Goal: Information Seeking & Learning: Learn about a topic

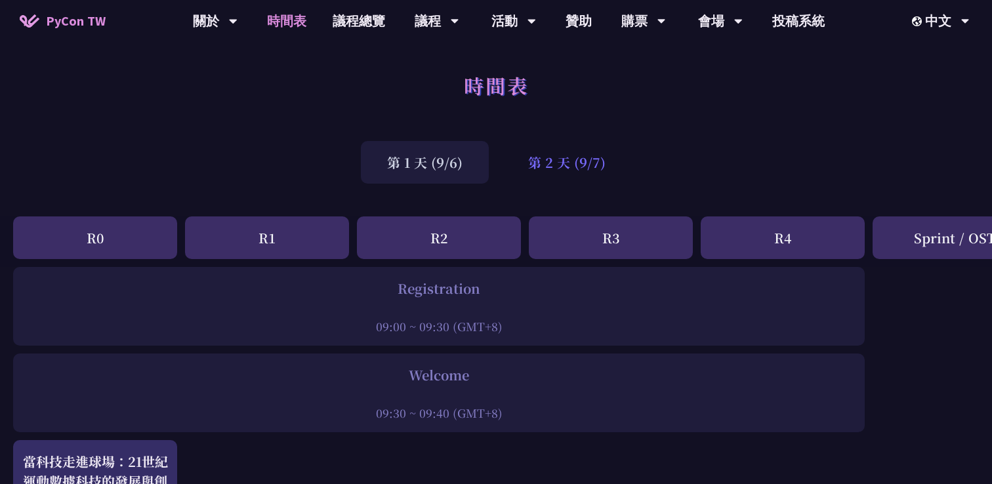
click at [559, 181] on div "第 2 天 (9/7)" at bounding box center [567, 162] width 130 height 43
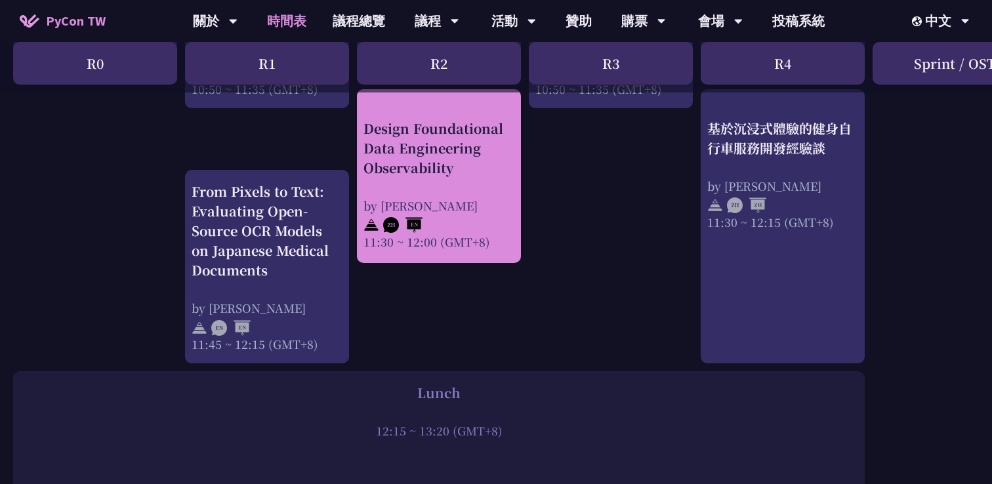
scroll to position [745, 0]
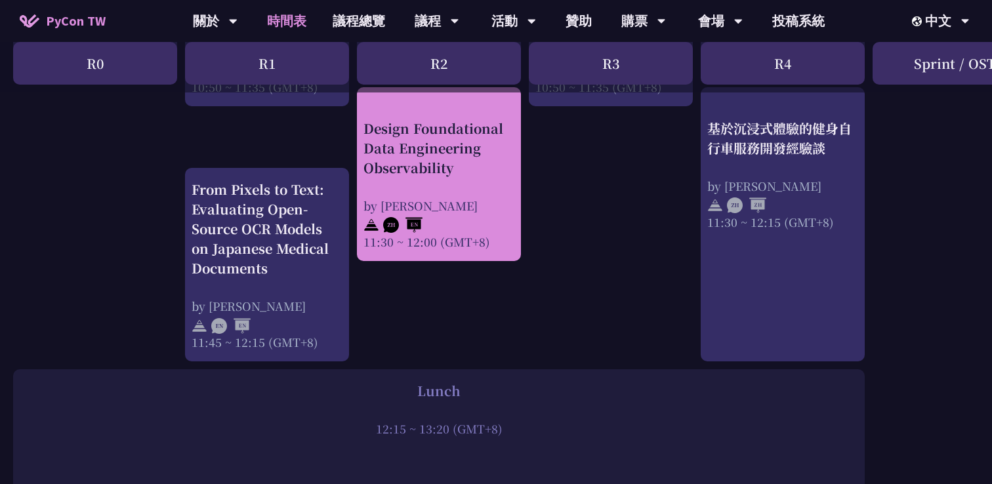
drag, startPoint x: 361, startPoint y: 129, endPoint x: 420, endPoint y: 163, distance: 68.5
click at [420, 163] on div "Design Foundational Data Engineering Observability by Shuhsi Lin 11:30 ~ 12:00 …" at bounding box center [439, 174] width 164 height 174
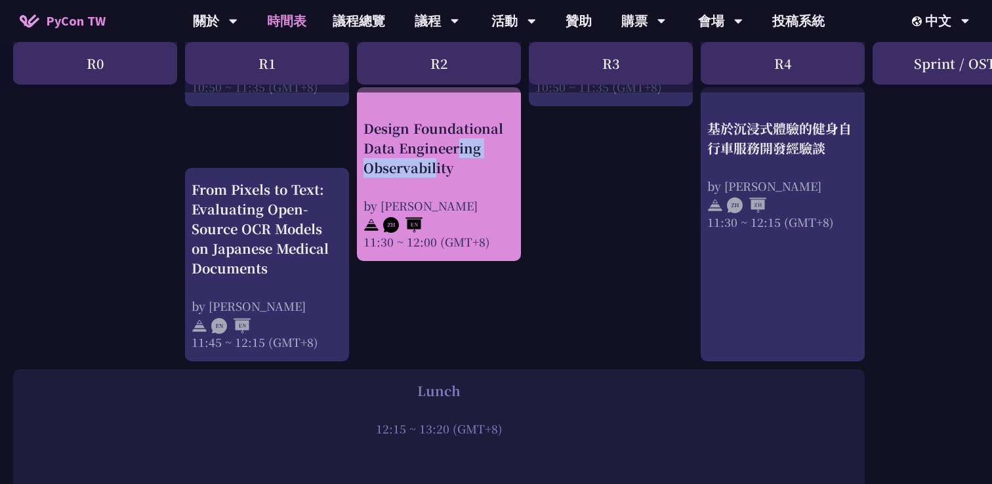
drag, startPoint x: 356, startPoint y: 127, endPoint x: 463, endPoint y: 153, distance: 110.1
click at [464, 153] on div "Design Foundational Data Engineering Observability by Shuhsi Lin 11:30 ~ 12:00 …" at bounding box center [439, 174] width 164 height 174
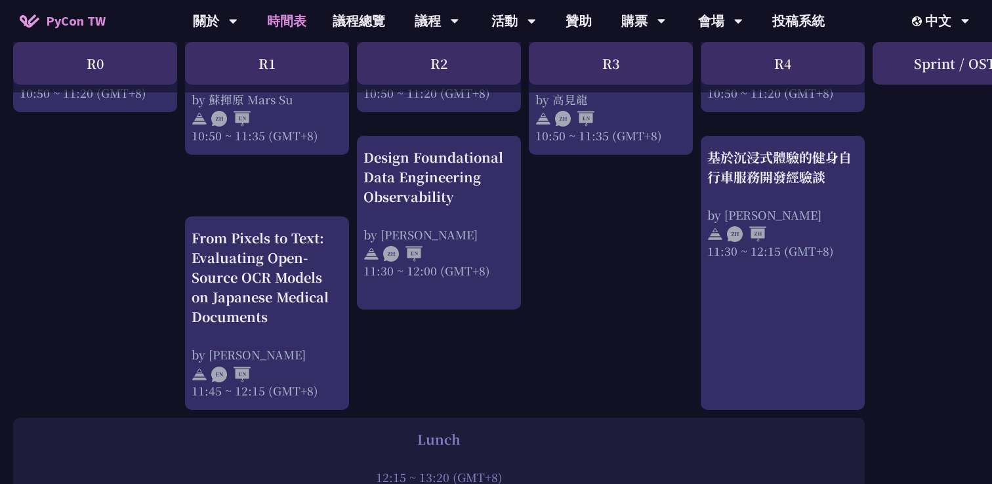
scroll to position [701, 0]
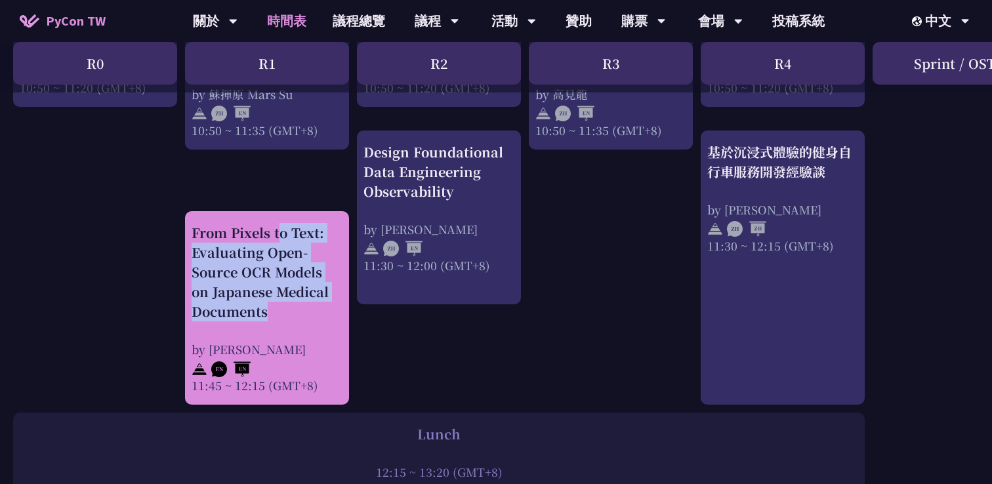
drag, startPoint x: 184, startPoint y: 230, endPoint x: 280, endPoint y: 323, distance: 134.1
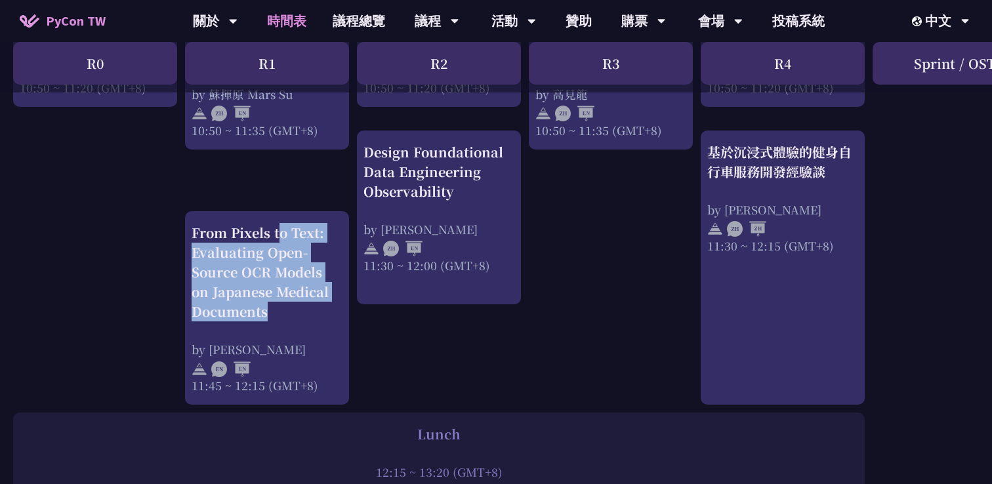
click at [272, 322] on div at bounding box center [272, 322] width 0 height 0
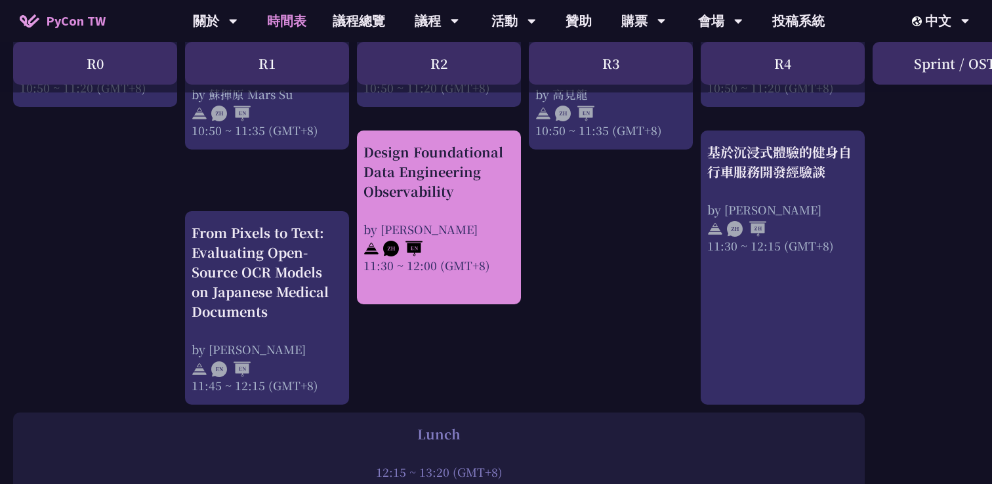
drag, startPoint x: 359, startPoint y: 150, endPoint x: 469, endPoint y: 200, distance: 120.4
click at [469, 200] on div "Design Foundational Data Engineering Observability by Shuhsi Lin 11:30 ~ 12:00 …" at bounding box center [439, 218] width 164 height 174
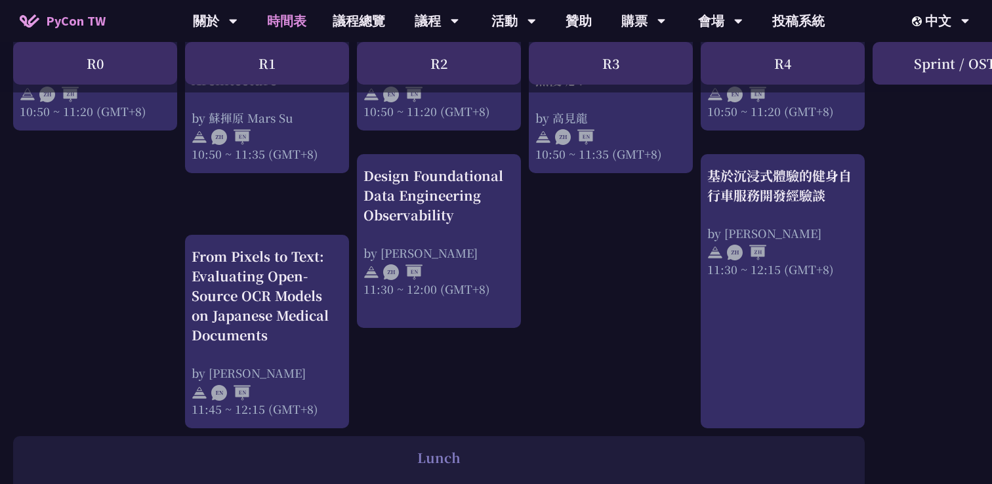
scroll to position [693, 0]
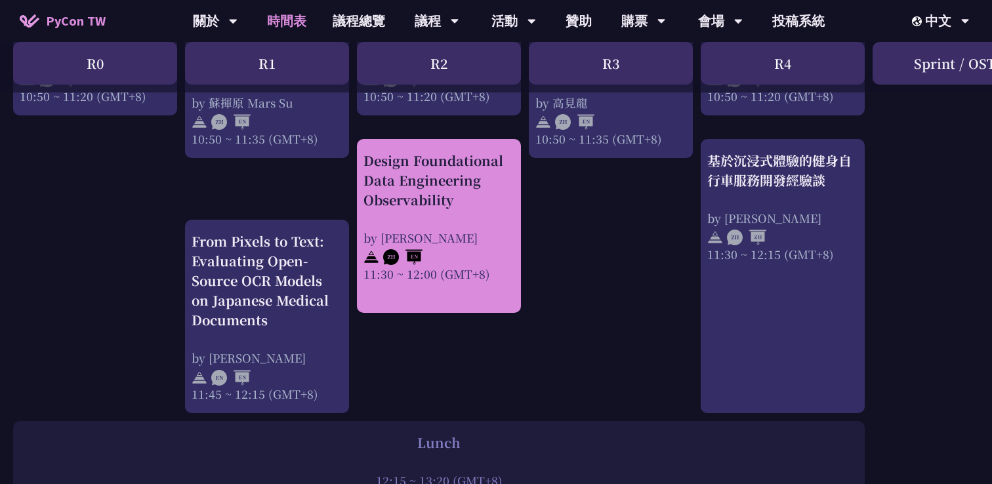
drag, startPoint x: 354, startPoint y: 160, endPoint x: 471, endPoint y: 207, distance: 125.7
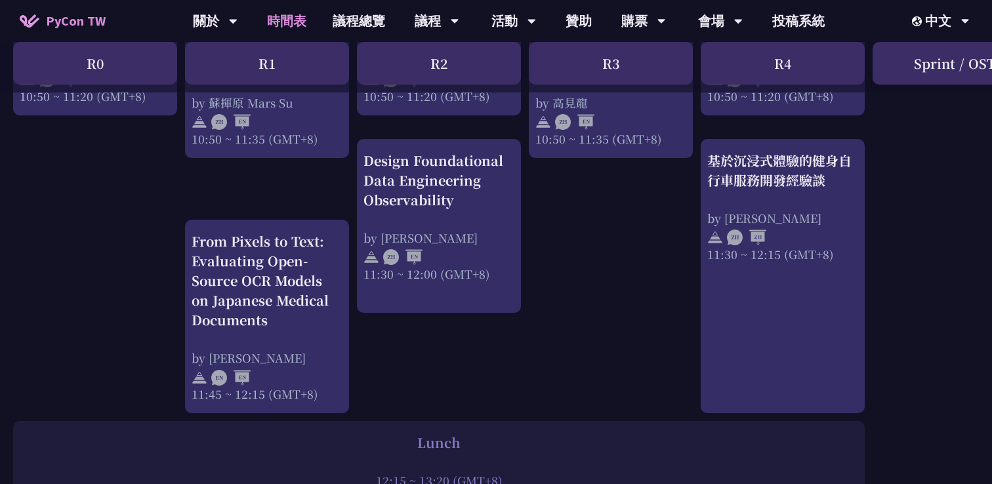
click at [462, 210] on div at bounding box center [462, 210] width 0 height 0
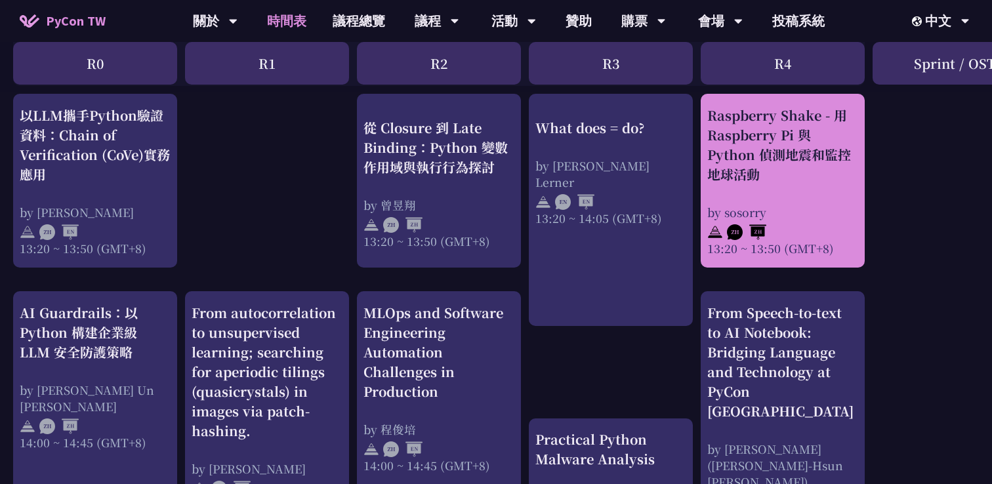
scroll to position [1151, 0]
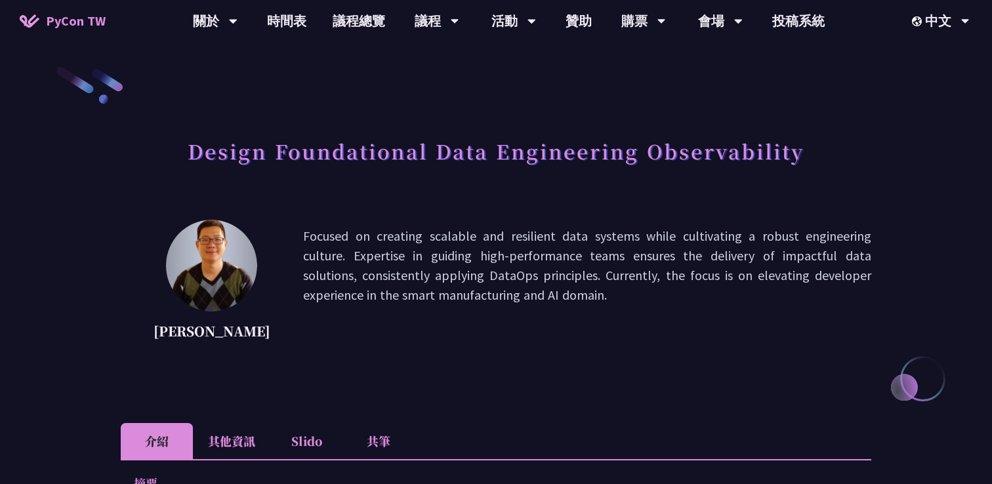
click at [355, 148] on h1 "Design Foundational Data Engineering Observability" at bounding box center [496, 150] width 617 height 39
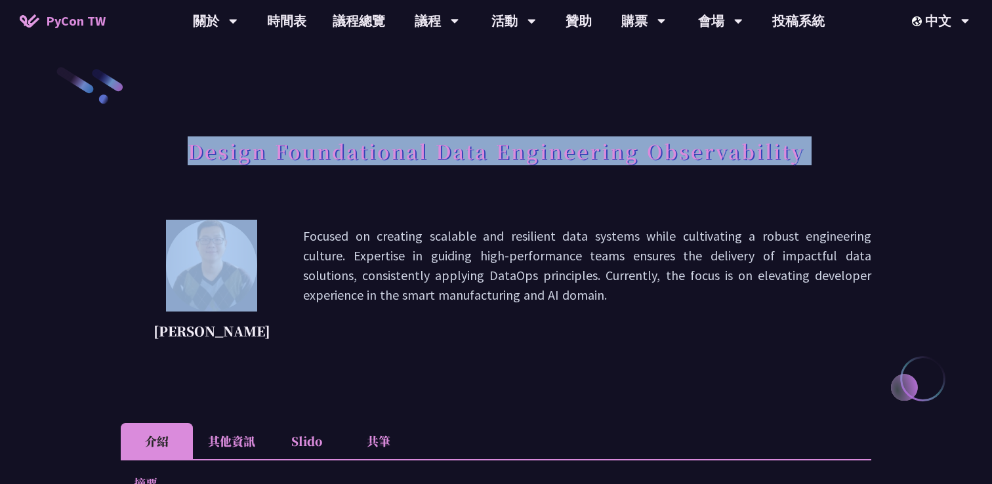
click at [355, 148] on h1 "Design Foundational Data Engineering Observability" at bounding box center [496, 150] width 617 height 39
click at [346, 119] on div at bounding box center [346, 119] width 0 height 0
click at [375, 152] on h1 "Design Foundational Data Engineering Observability" at bounding box center [496, 150] width 617 height 39
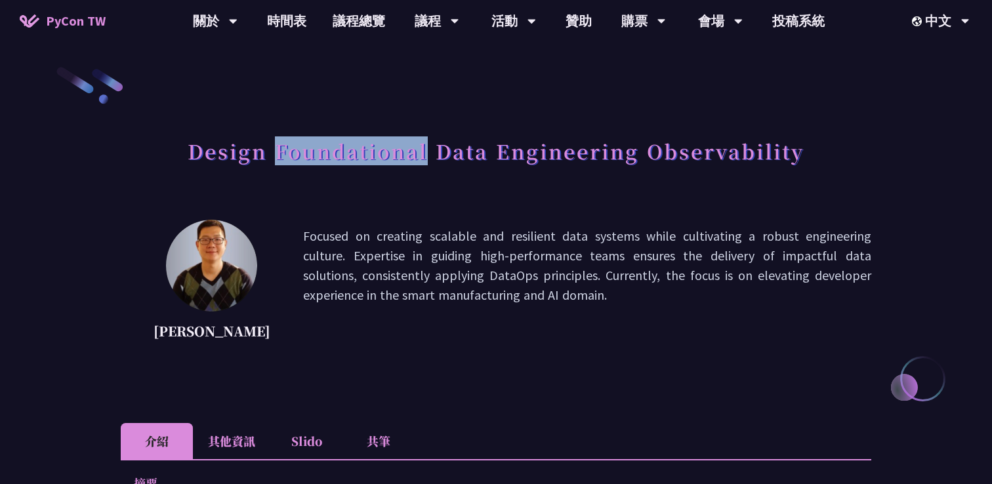
click at [375, 152] on h1 "Design Foundational Data Engineering Observability" at bounding box center [496, 150] width 617 height 39
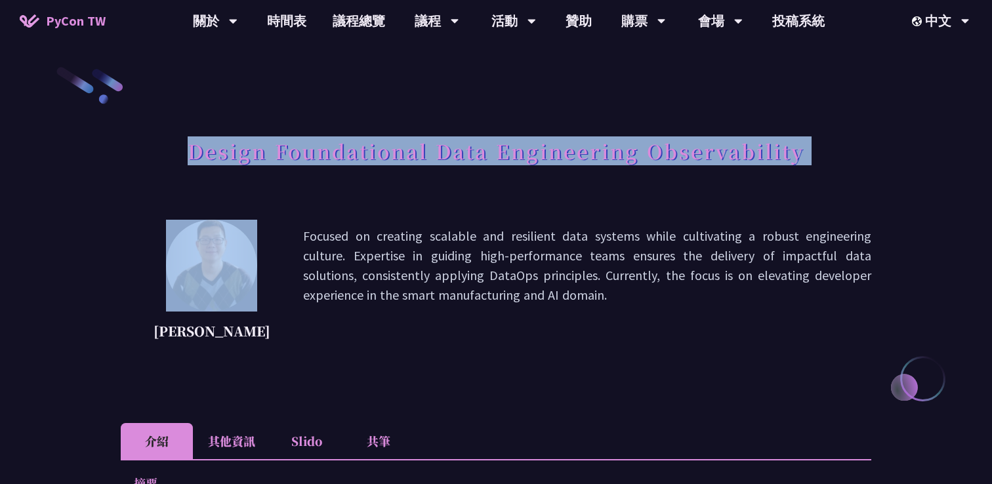
click at [375, 152] on h1 "Design Foundational Data Engineering Observability" at bounding box center [496, 150] width 617 height 39
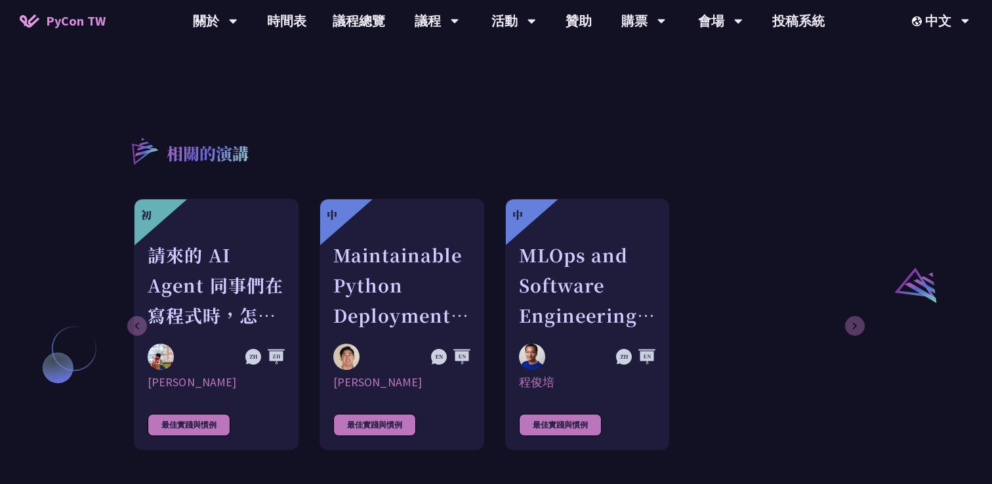
scroll to position [889, 0]
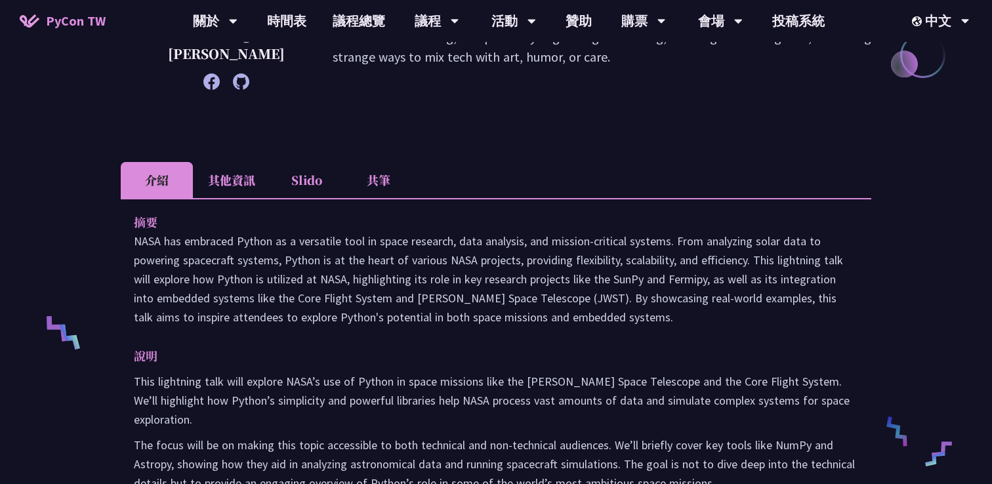
scroll to position [351, 0]
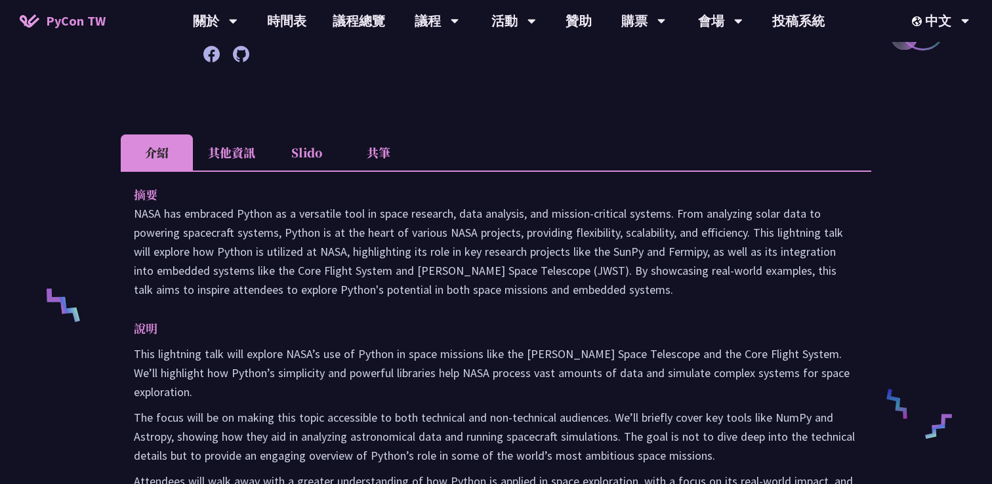
click at [376, 152] on li "共筆" at bounding box center [378, 152] width 72 height 36
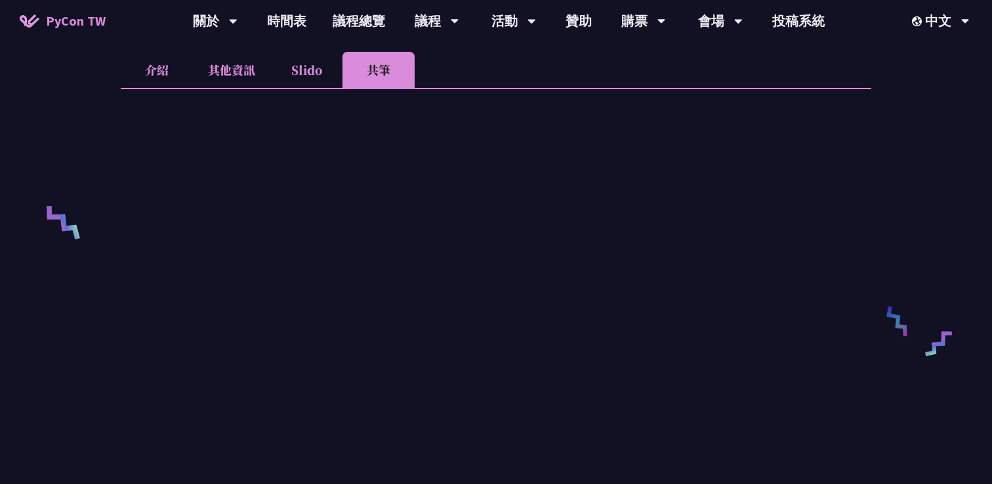
scroll to position [382, 0]
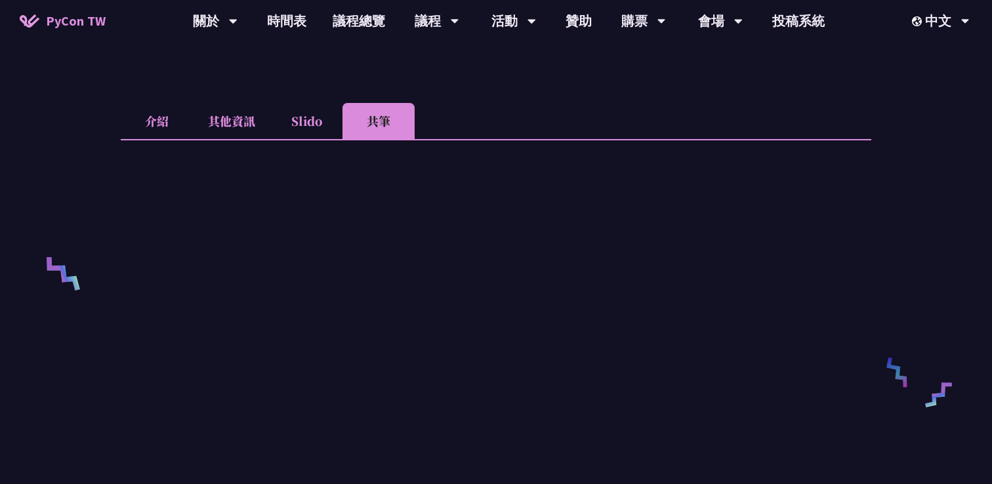
click at [303, 121] on li "Slido" at bounding box center [306, 121] width 72 height 36
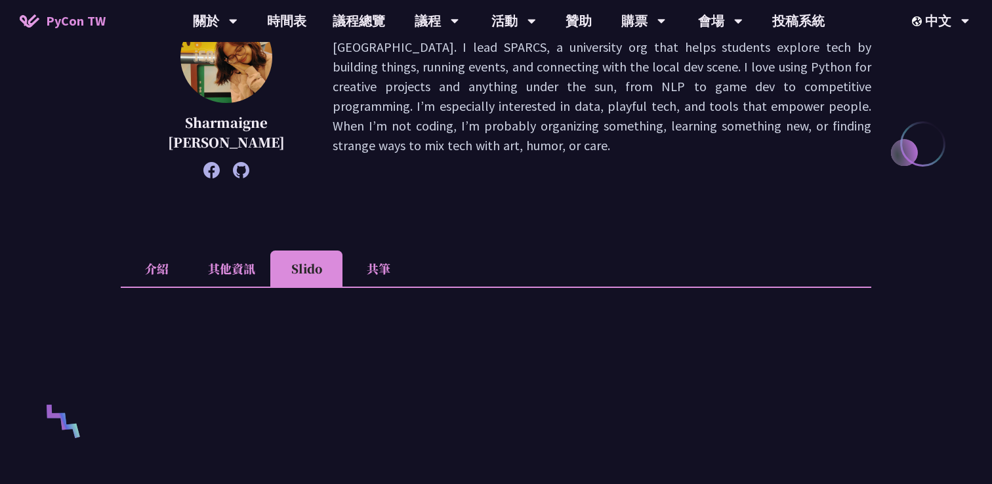
scroll to position [0, 0]
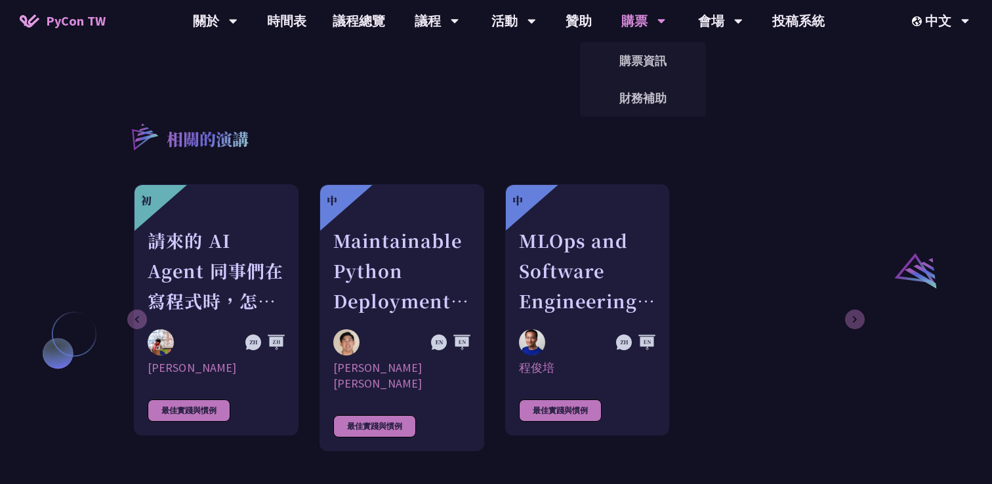
click at [624, 108] on link "財務補助" at bounding box center [643, 98] width 126 height 31
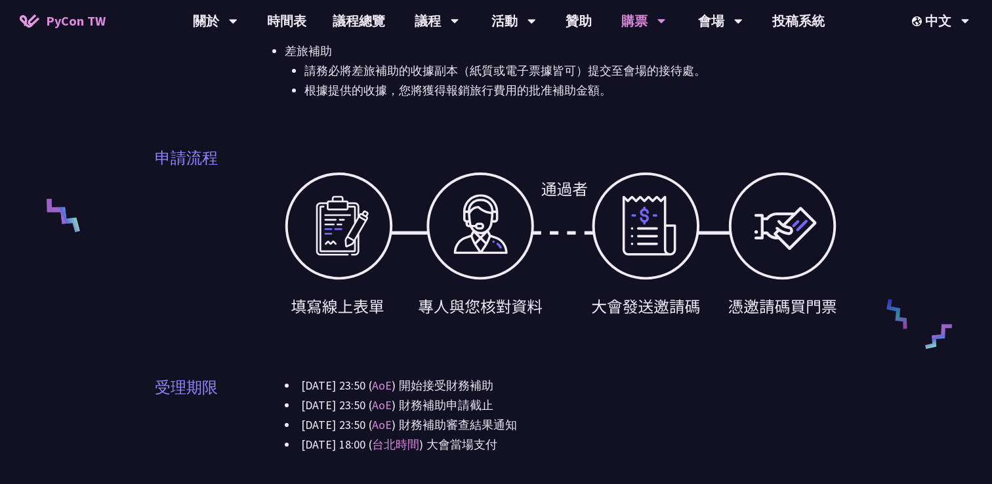
scroll to position [176, 0]
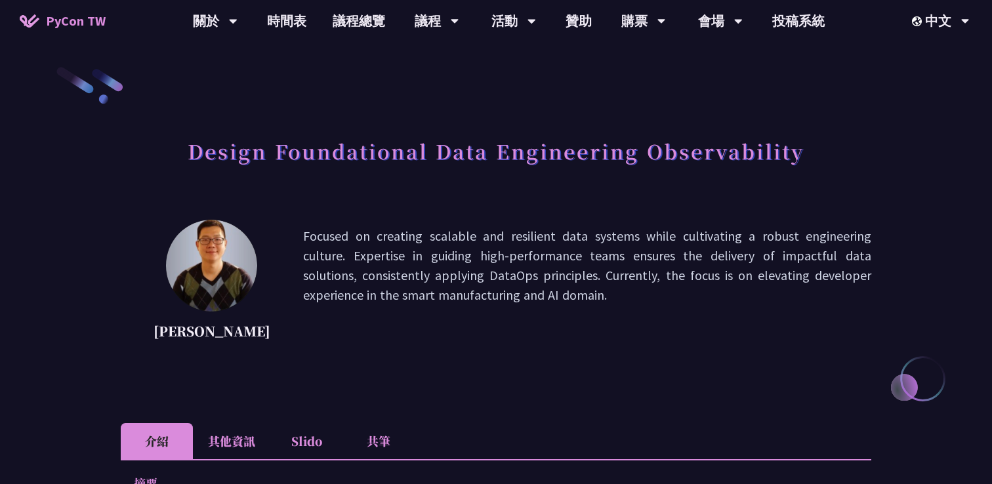
click at [380, 155] on h1 "Design Foundational Data Engineering Observability" at bounding box center [496, 150] width 617 height 39
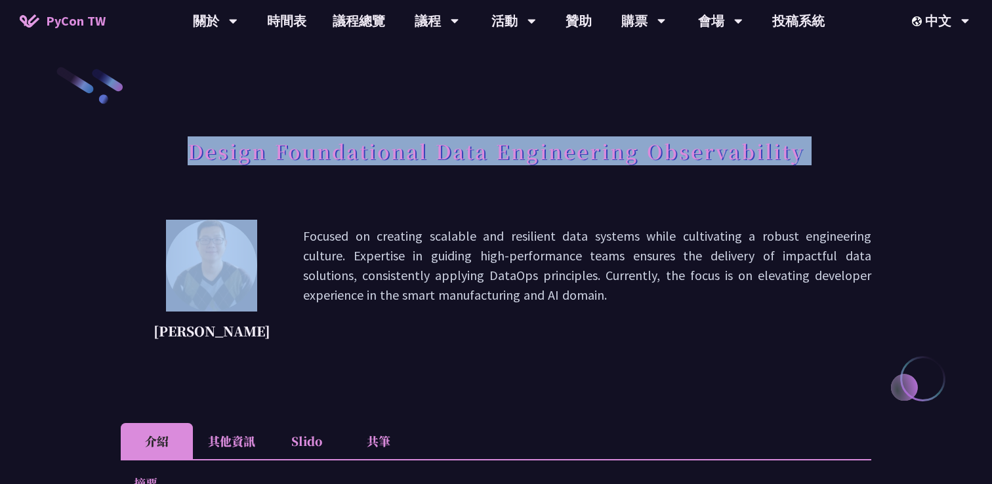
click at [380, 155] on h1 "Design Foundational Data Engineering Observability" at bounding box center [496, 150] width 617 height 39
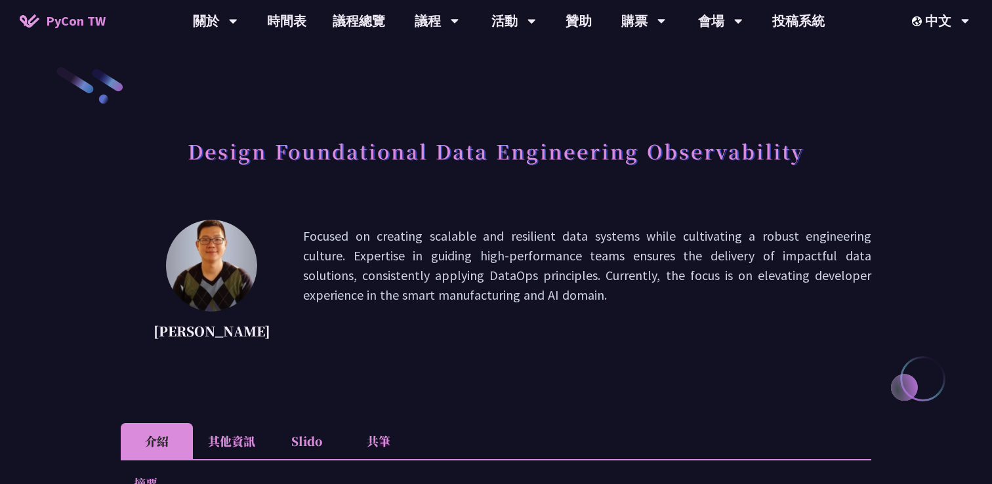
click at [392, 177] on div "Design Foundational Data Engineering Observability" at bounding box center [496, 165] width 750 height 69
click at [386, 149] on h1 "Design Foundational Data Engineering Observability" at bounding box center [496, 150] width 617 height 39
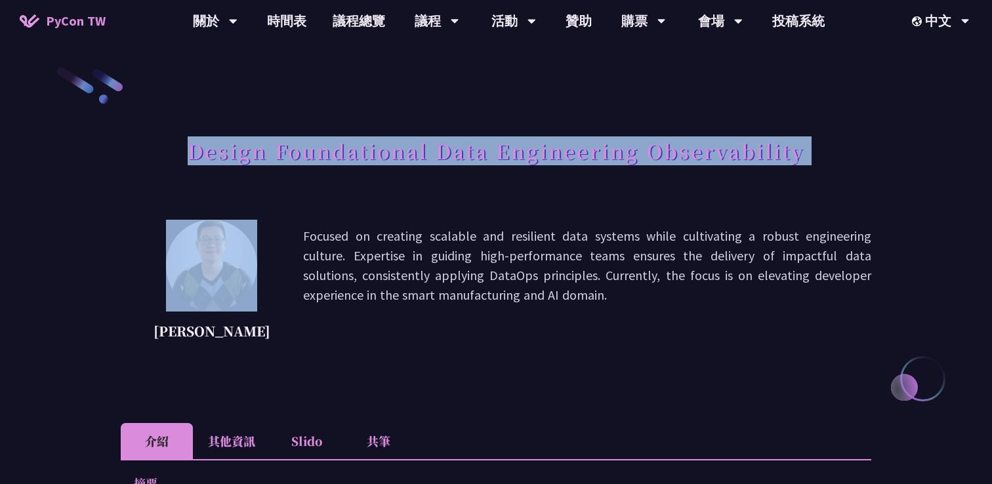
click at [386, 149] on h1 "Design Foundational Data Engineering Observability" at bounding box center [496, 150] width 617 height 39
click at [378, 119] on div at bounding box center [378, 119] width 0 height 0
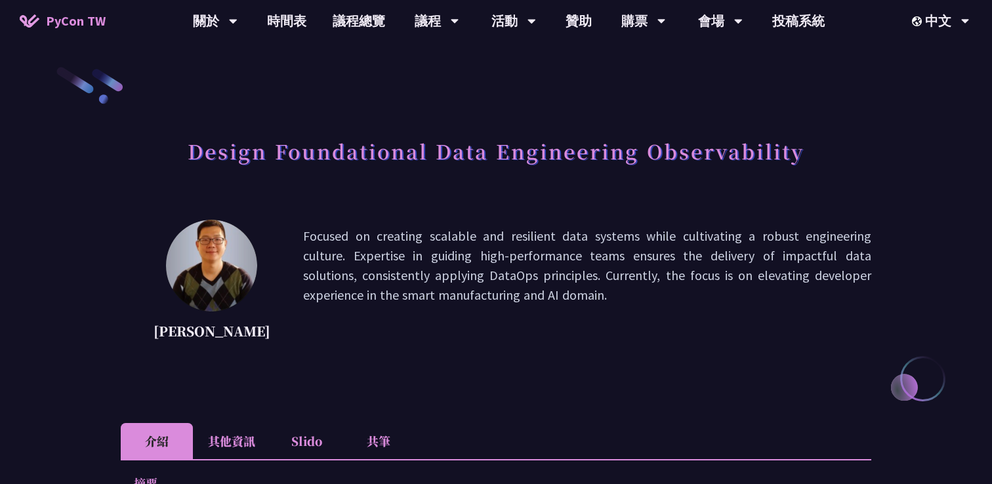
click at [356, 367] on div "[PERSON_NAME] Focused on creating scalable and resilient data systems while cul…" at bounding box center [496, 305] width 750 height 171
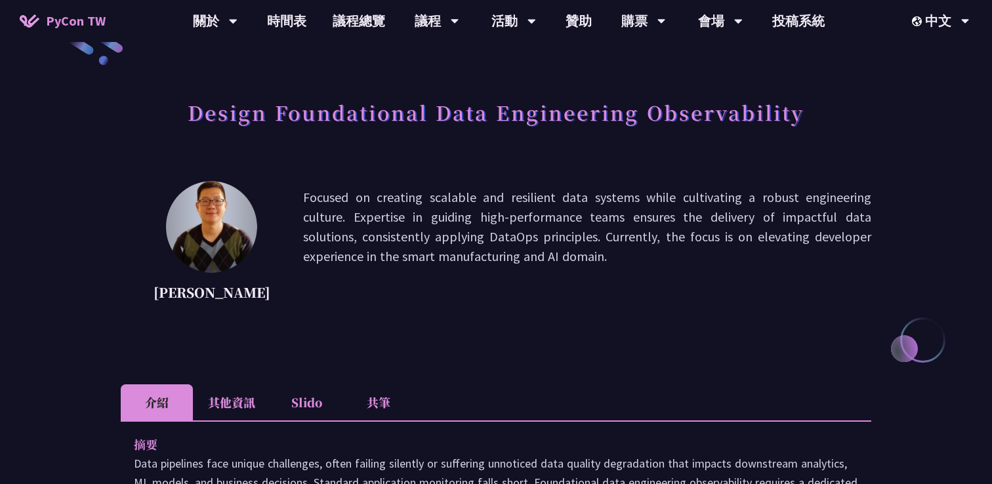
scroll to position [39, 0]
